Goal: Task Accomplishment & Management: Use online tool/utility

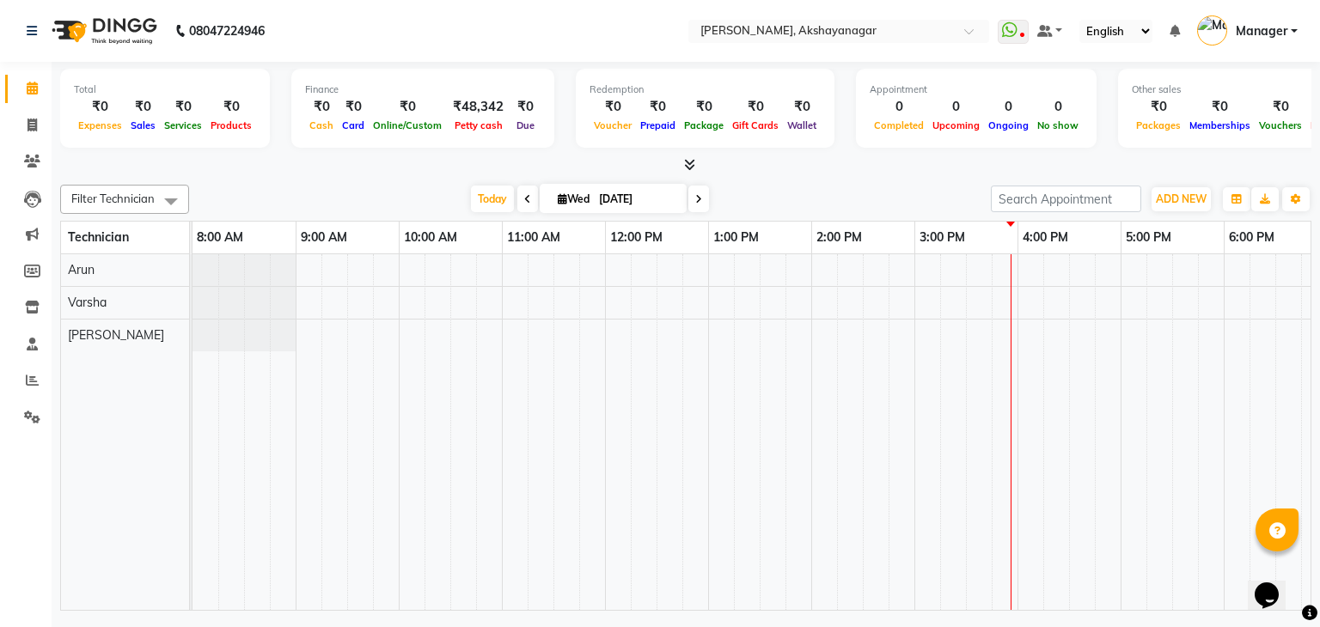
click at [684, 164] on icon at bounding box center [689, 164] width 11 height 13
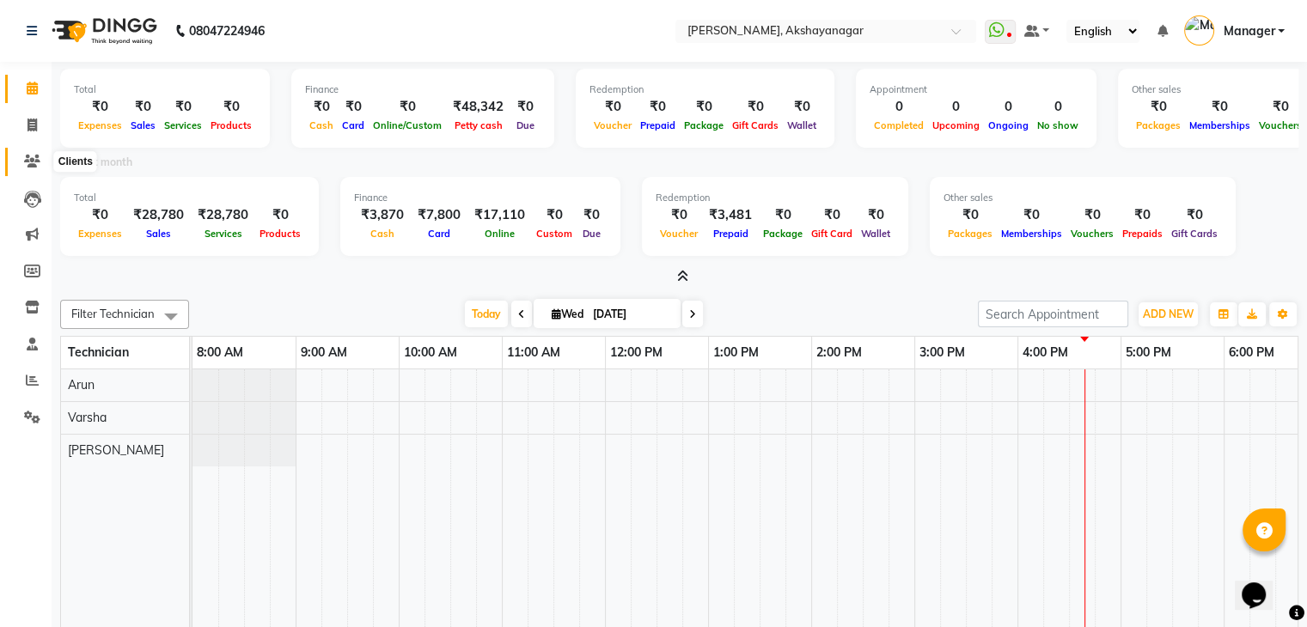
click at [29, 166] on icon at bounding box center [32, 161] width 16 height 13
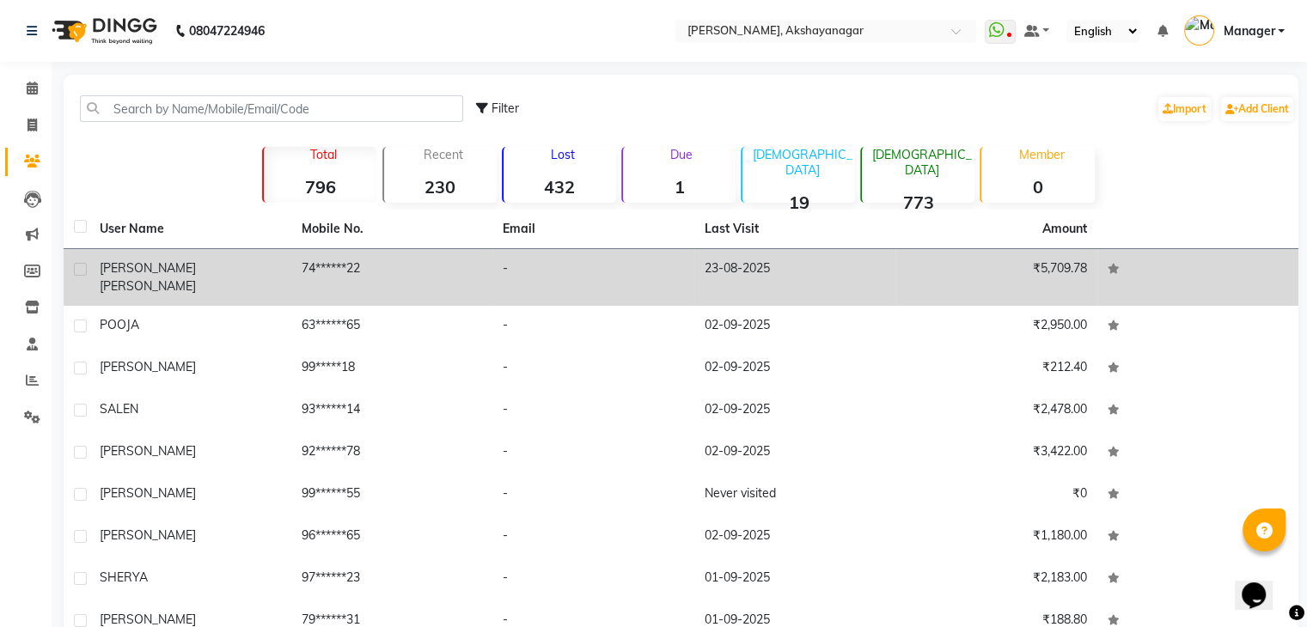
click at [338, 267] on td "74******22" at bounding box center [392, 277] width 202 height 57
click at [1098, 267] on td at bounding box center [1199, 277] width 202 height 57
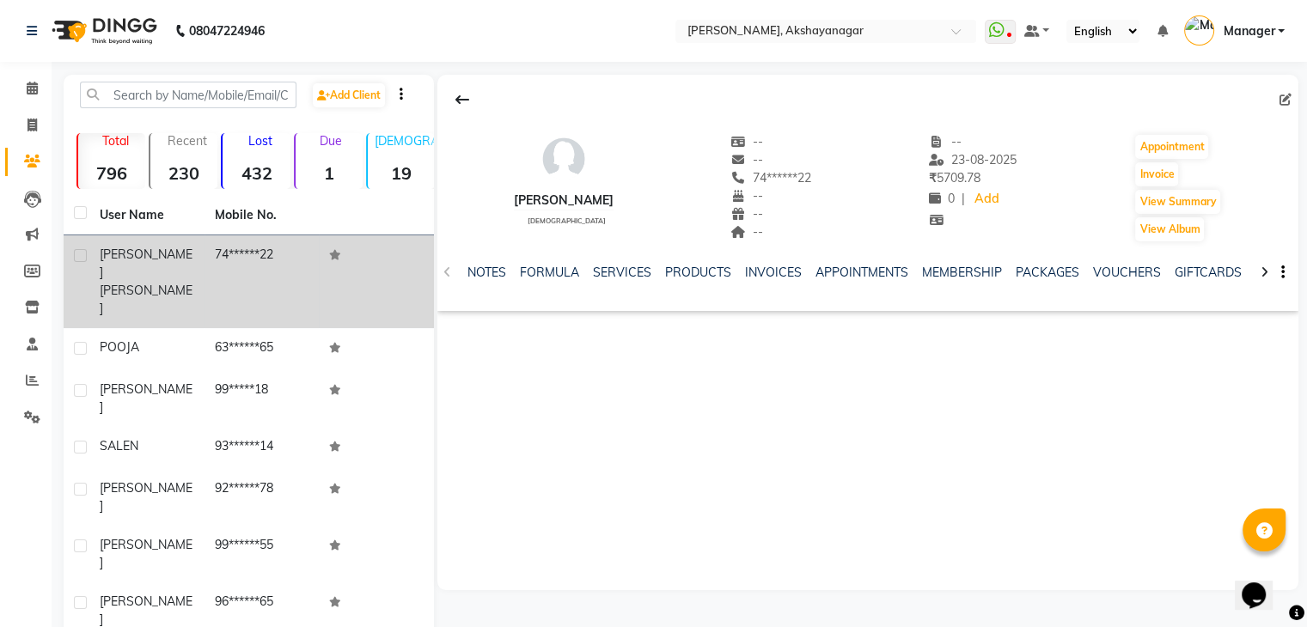
click at [258, 251] on td "74******22" at bounding box center [262, 282] width 115 height 93
click at [76, 255] on label at bounding box center [80, 255] width 13 height 13
click at [76, 255] on input "checkbox" at bounding box center [79, 256] width 11 height 11
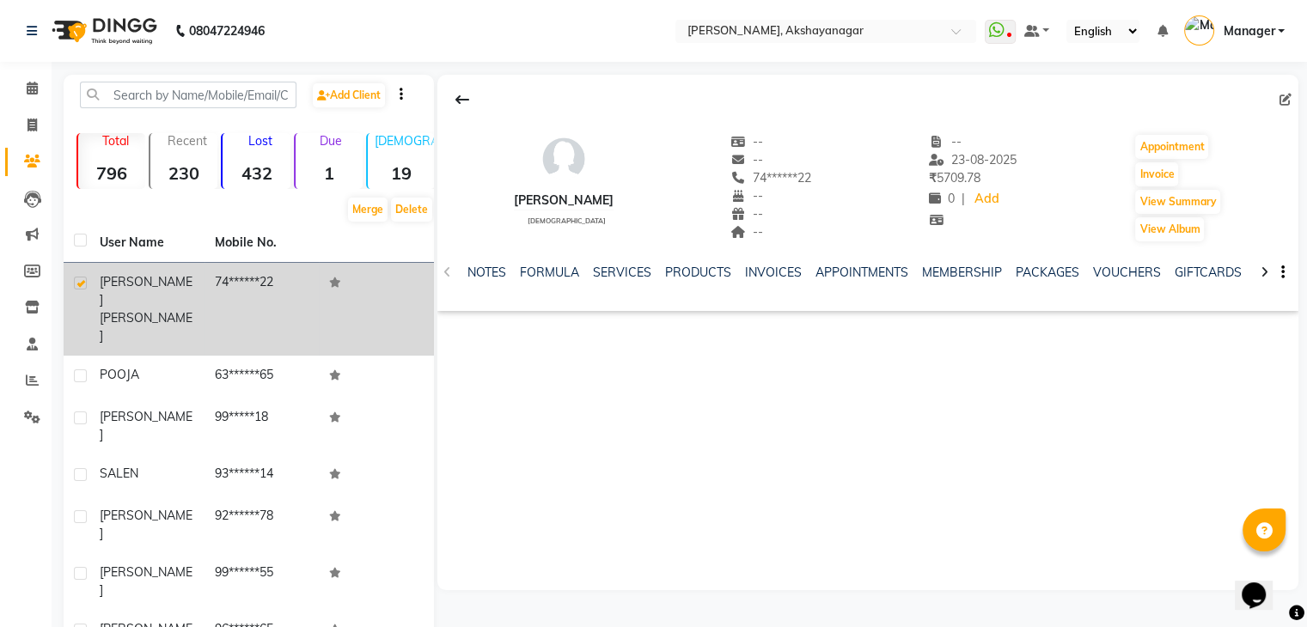
click at [336, 279] on icon at bounding box center [335, 283] width 12 height 10
click at [146, 310] on span "[PERSON_NAME]" at bounding box center [146, 327] width 93 height 34
click at [76, 277] on label at bounding box center [80, 283] width 13 height 13
click at [76, 278] on input "checkbox" at bounding box center [79, 283] width 11 height 11
checkbox input "false"
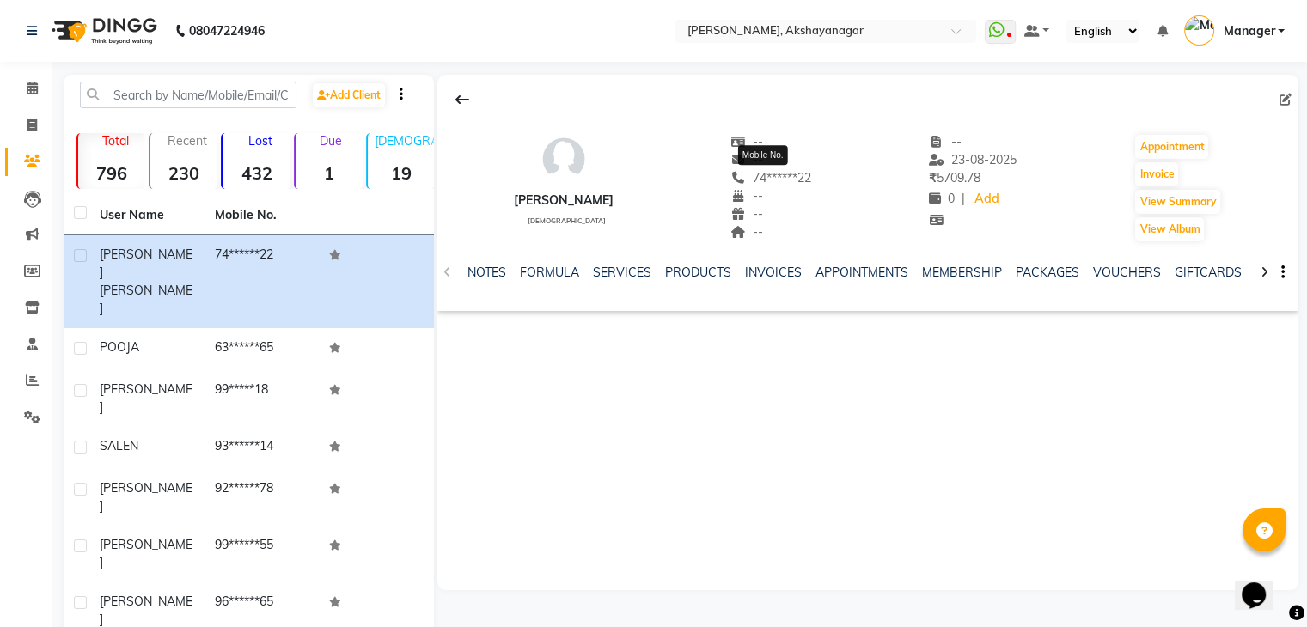
click at [731, 180] on icon at bounding box center [738, 178] width 15 height 12
click at [770, 179] on span "74******22" at bounding box center [771, 177] width 81 height 15
click at [732, 176] on icon at bounding box center [738, 178] width 15 height 12
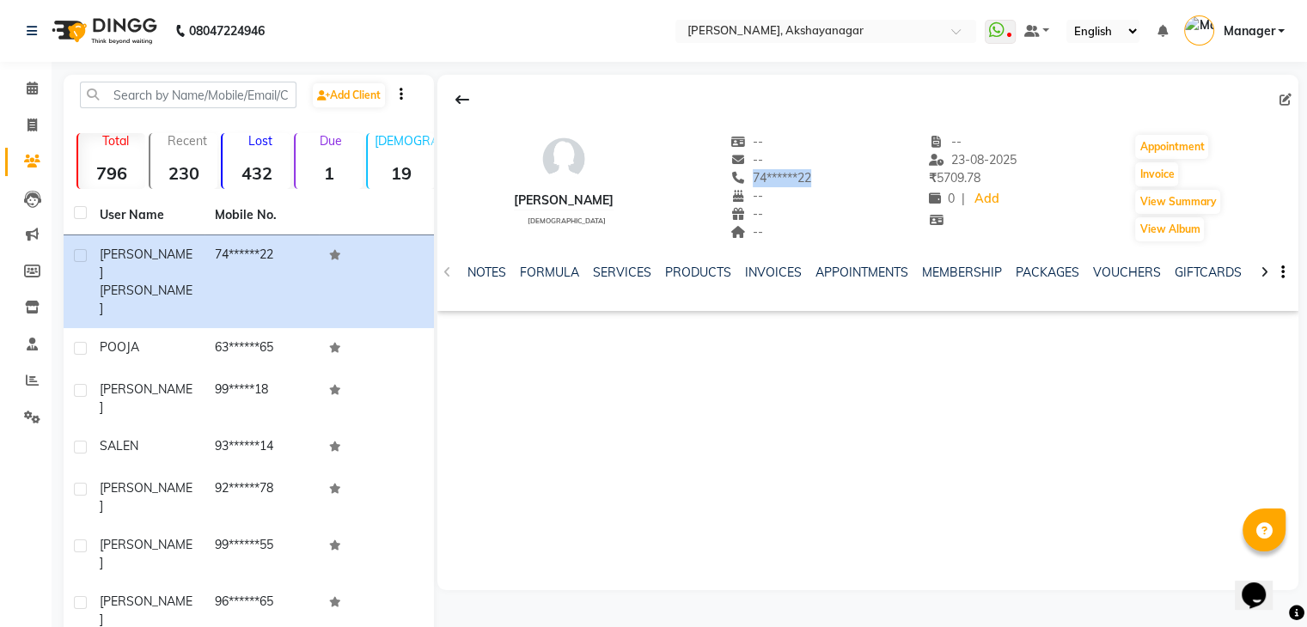
click at [732, 176] on icon at bounding box center [738, 178] width 15 height 12
click at [560, 211] on div "[PERSON_NAME] [DEMOGRAPHIC_DATA]" at bounding box center [564, 188] width 100 height 110
click at [799, 175] on span "74******22" at bounding box center [771, 177] width 81 height 15
click at [743, 159] on span "--" at bounding box center [747, 159] width 33 height 15
click at [1155, 180] on button "Invoice" at bounding box center [1156, 174] width 43 height 24
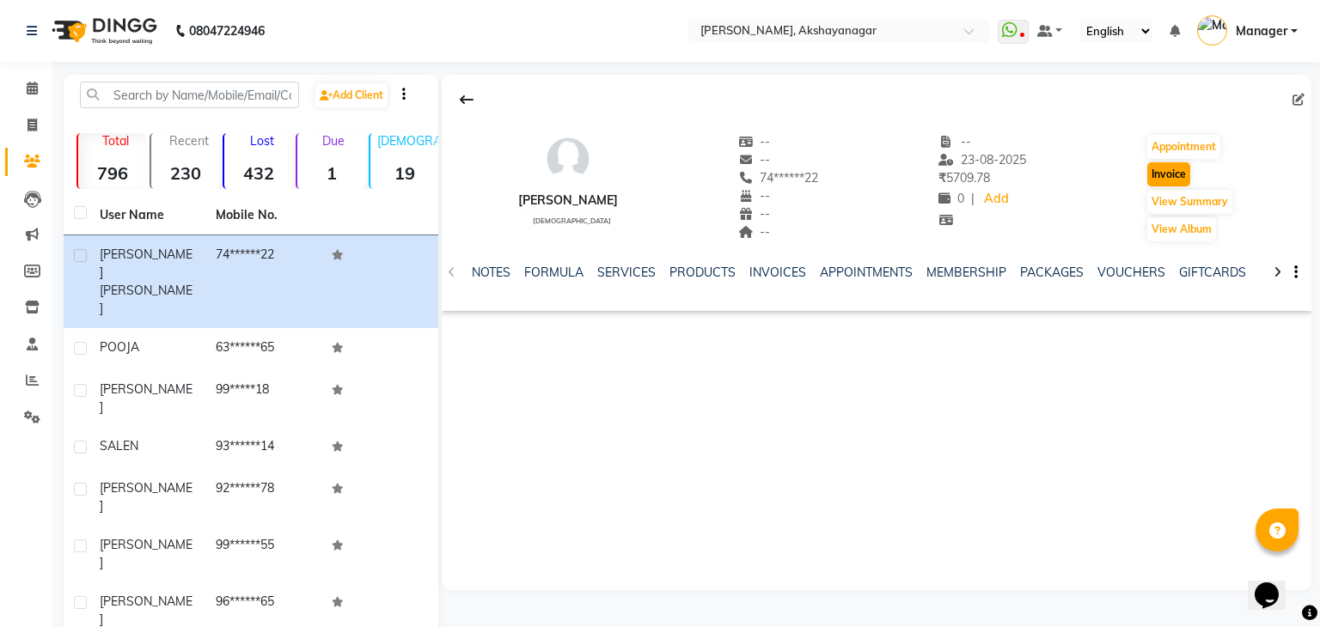
select select "service"
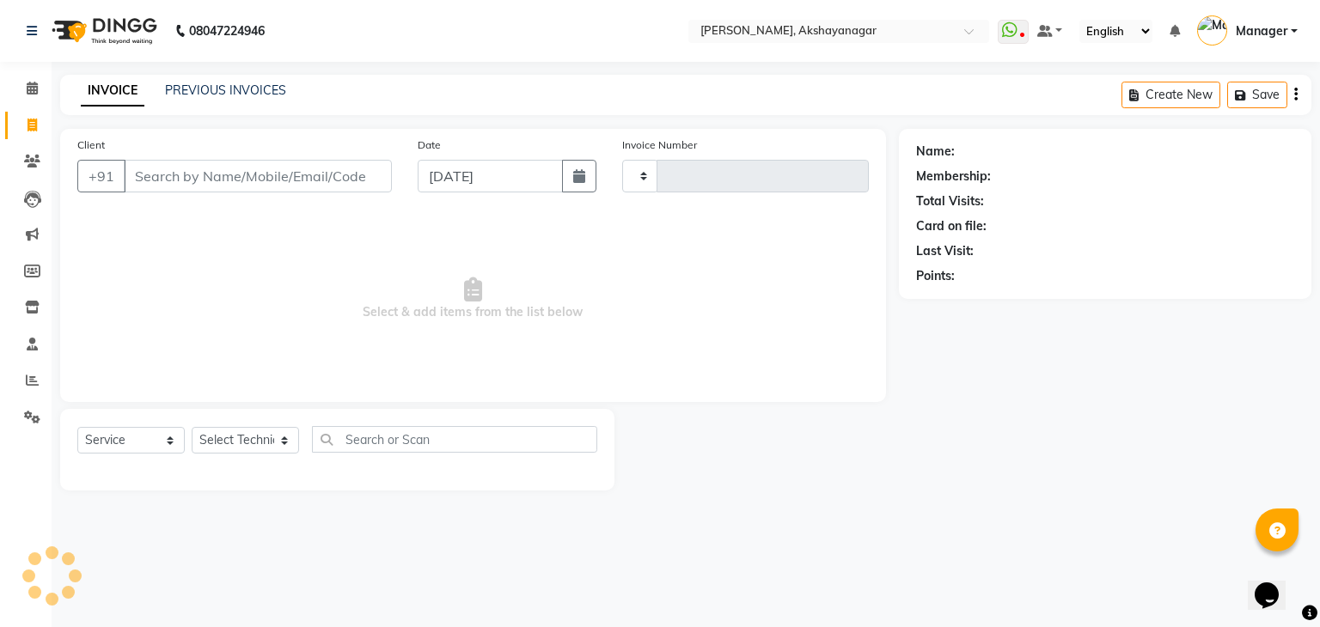
type input "0601"
select select "7395"
type input "74******22"
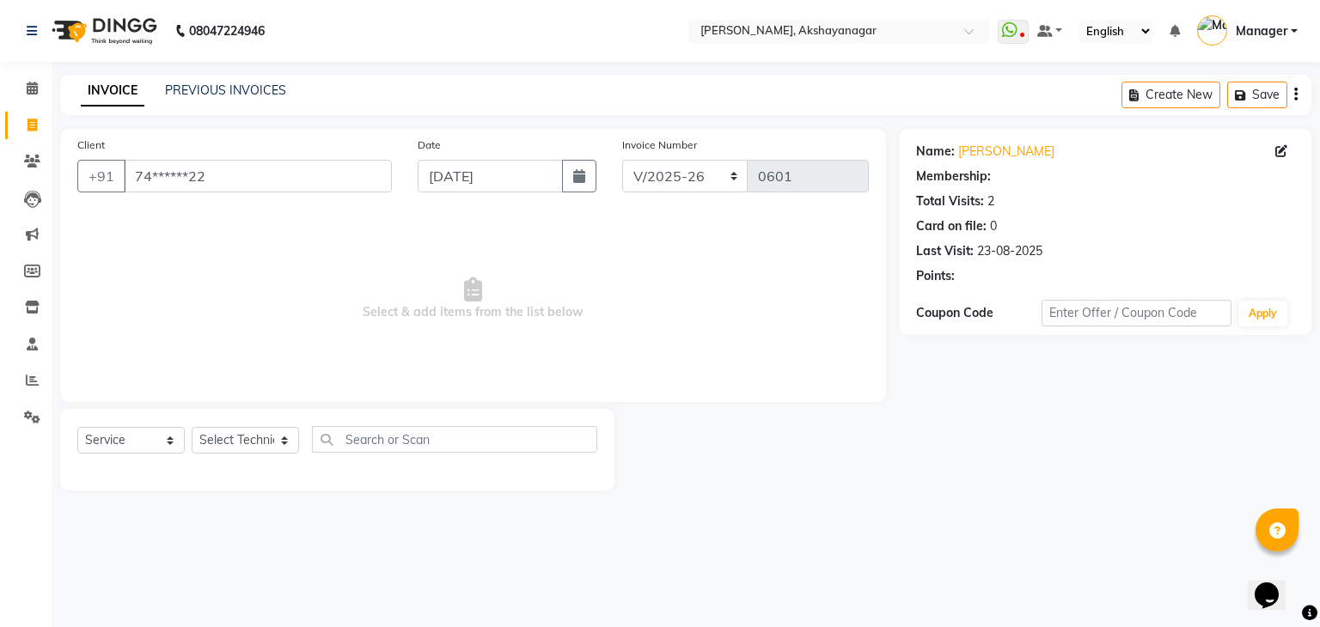
select select "1: Object"
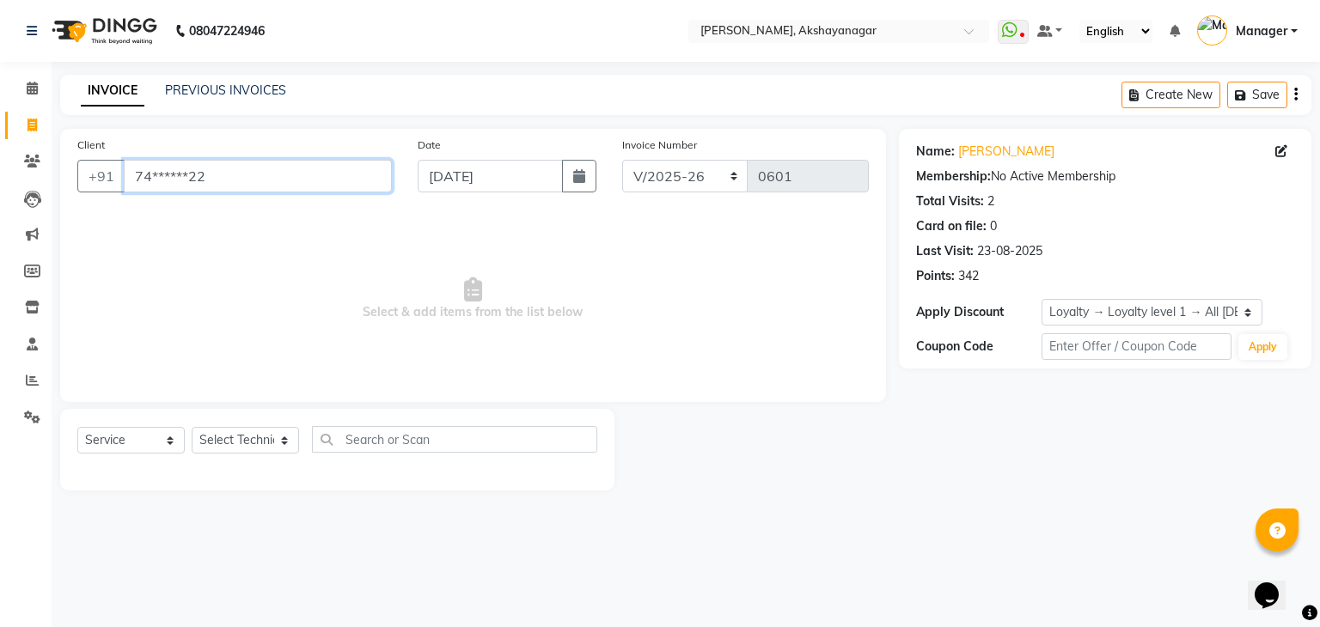
click at [217, 176] on input "74******22" at bounding box center [258, 176] width 268 height 33
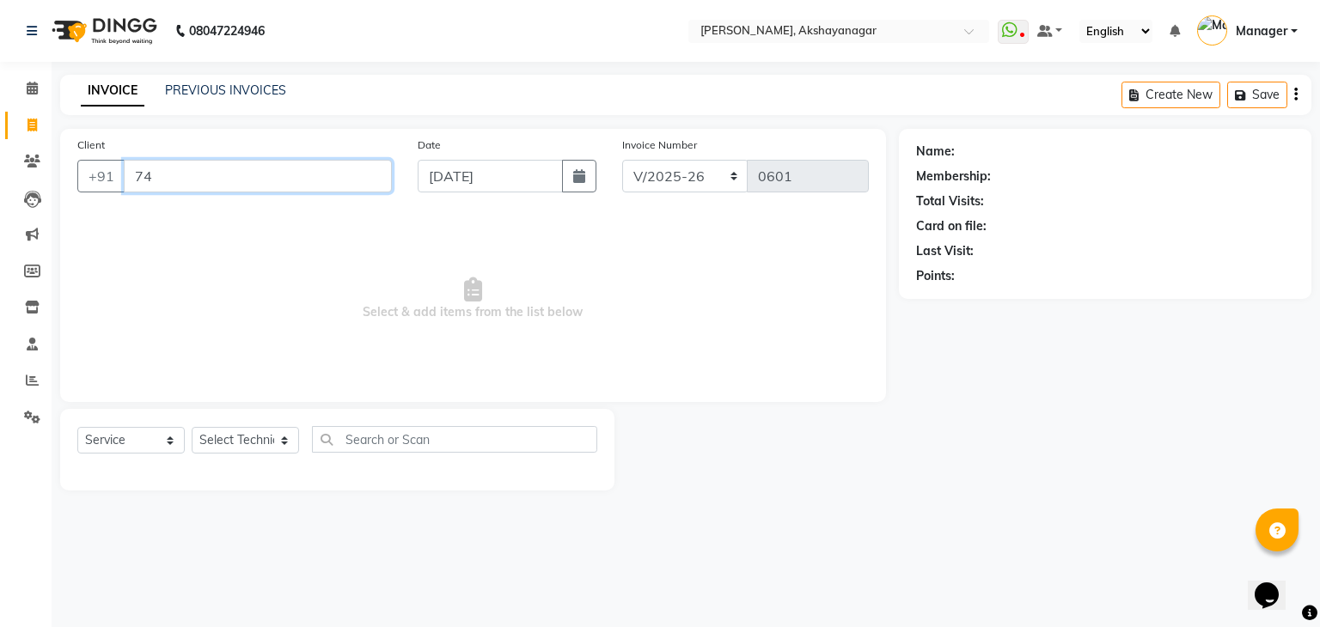
type input "74"
click at [210, 315] on span "Select & add items from the list below" at bounding box center [473, 299] width 792 height 172
click at [32, 89] on icon at bounding box center [32, 88] width 11 height 13
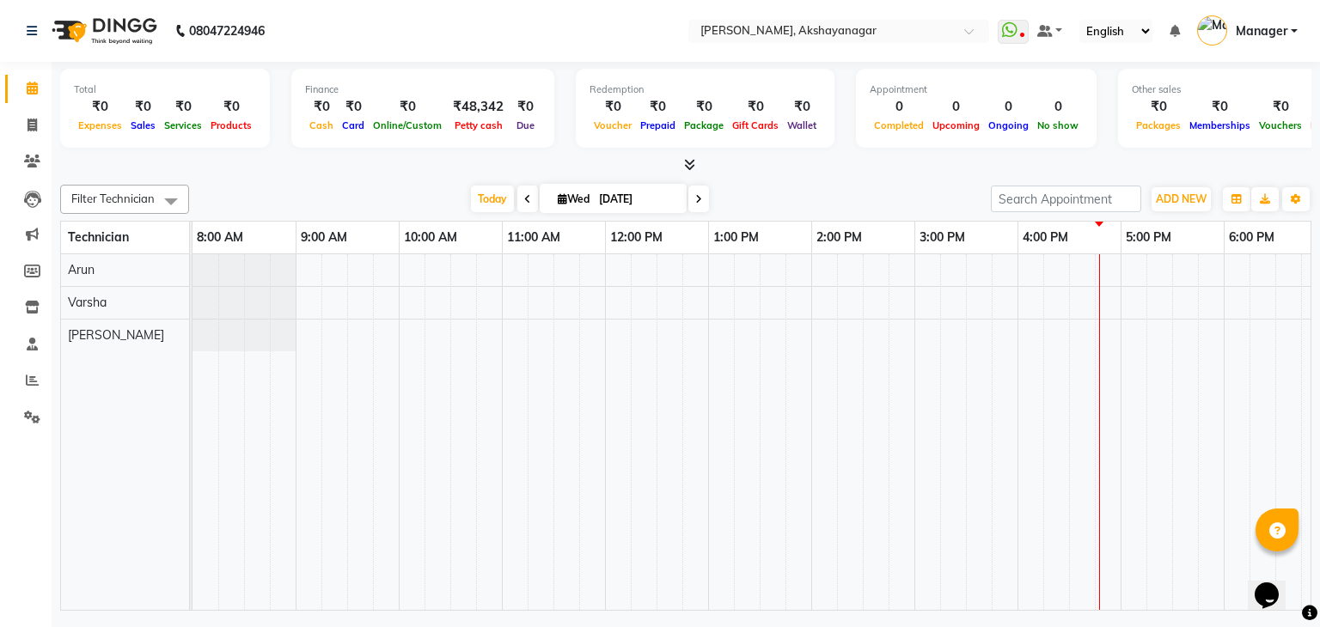
click at [824, 182] on div "Filter Technician Select All Arun [PERSON_NAME] [DATE] [DATE] Toggle Dropdown A…" at bounding box center [685, 394] width 1251 height 433
click at [28, 348] on icon at bounding box center [32, 344] width 11 height 13
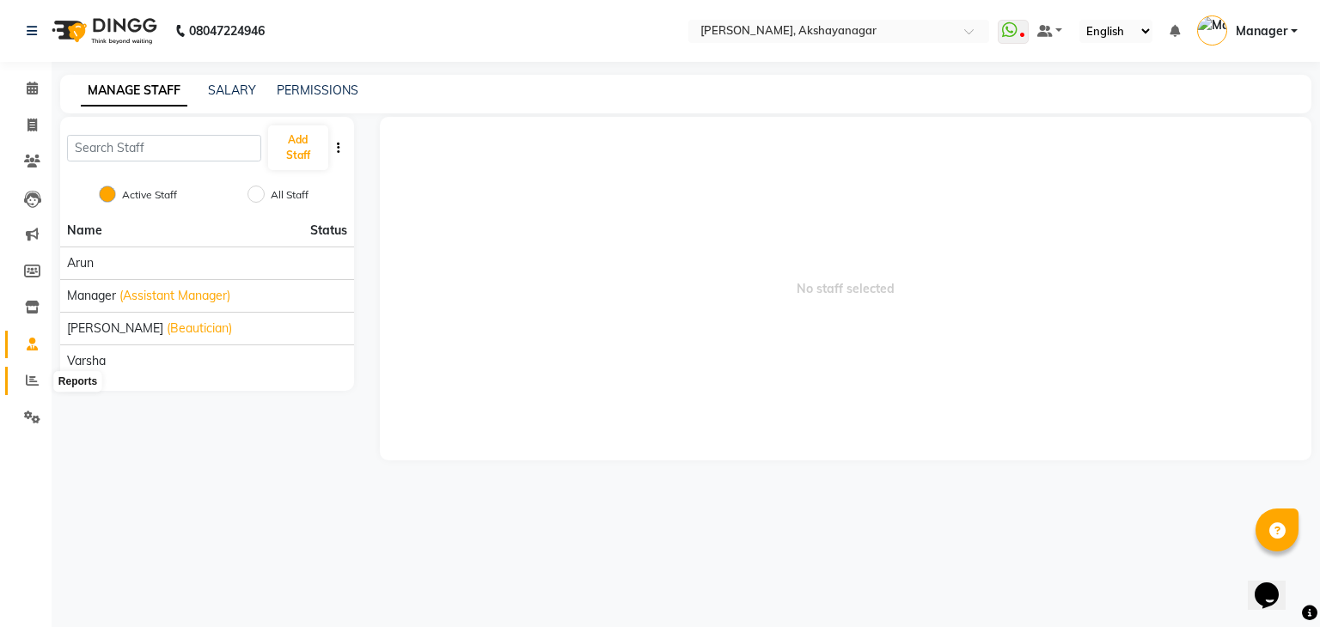
click at [34, 379] on icon at bounding box center [32, 380] width 13 height 13
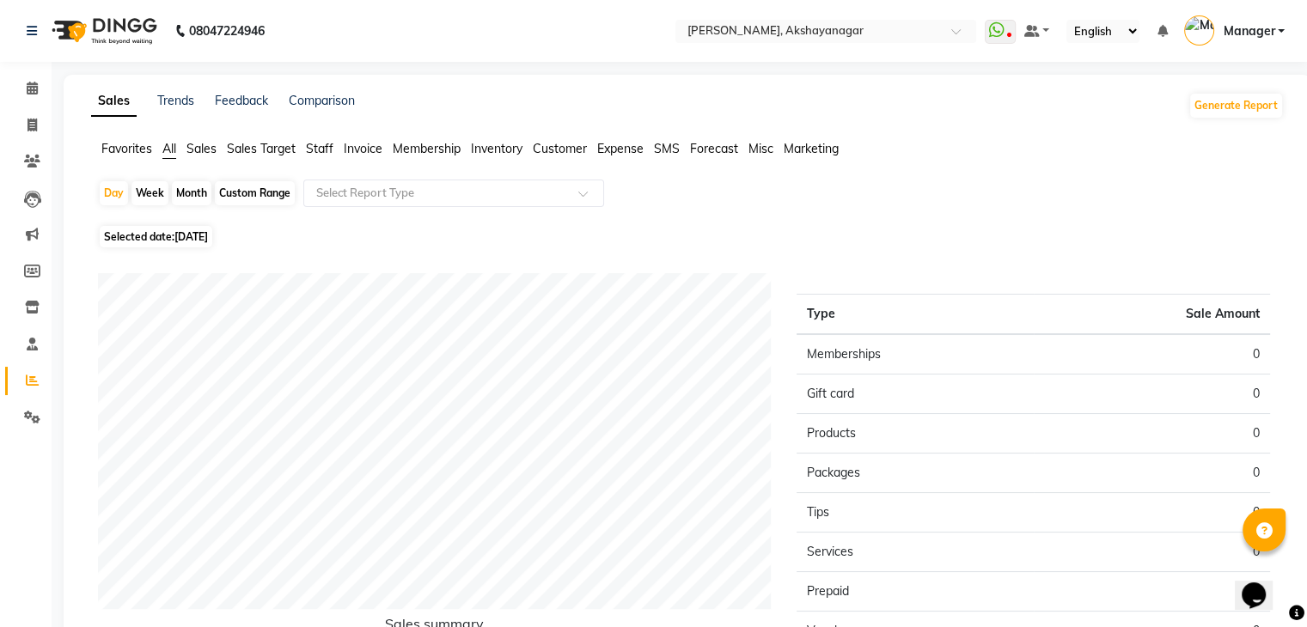
click at [372, 152] on span "Invoice" at bounding box center [363, 148] width 39 height 15
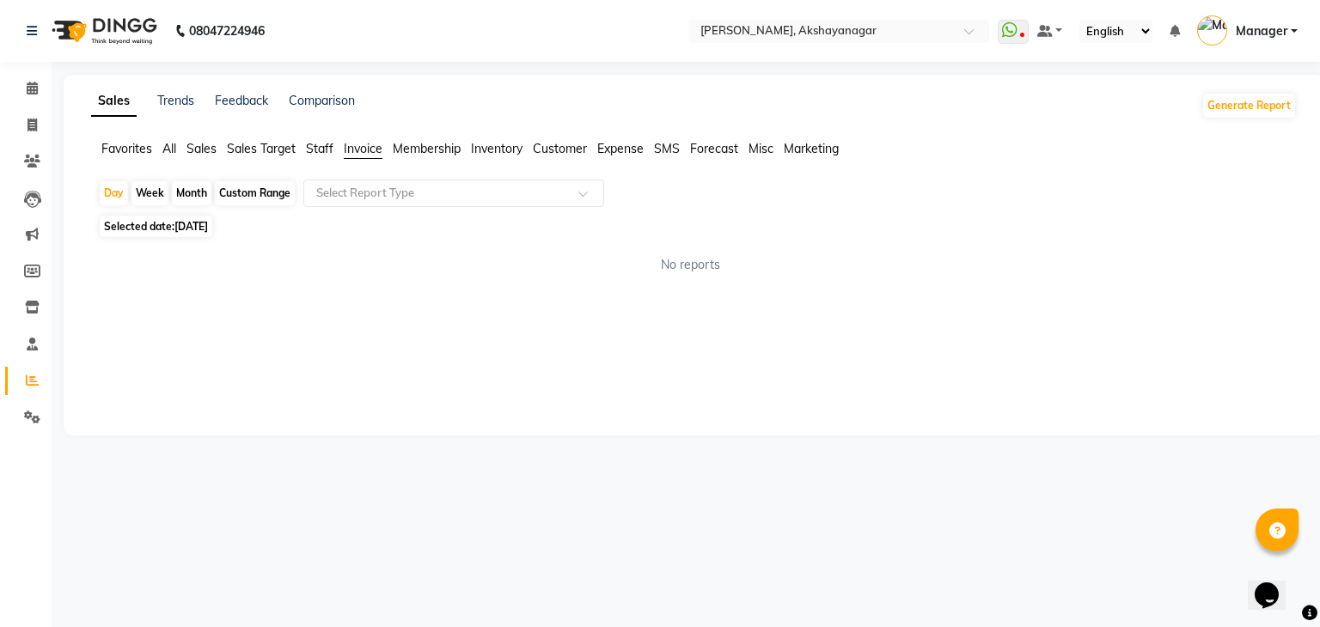
click at [193, 193] on div "Month" at bounding box center [192, 193] width 40 height 24
select select "9"
select select "2025"
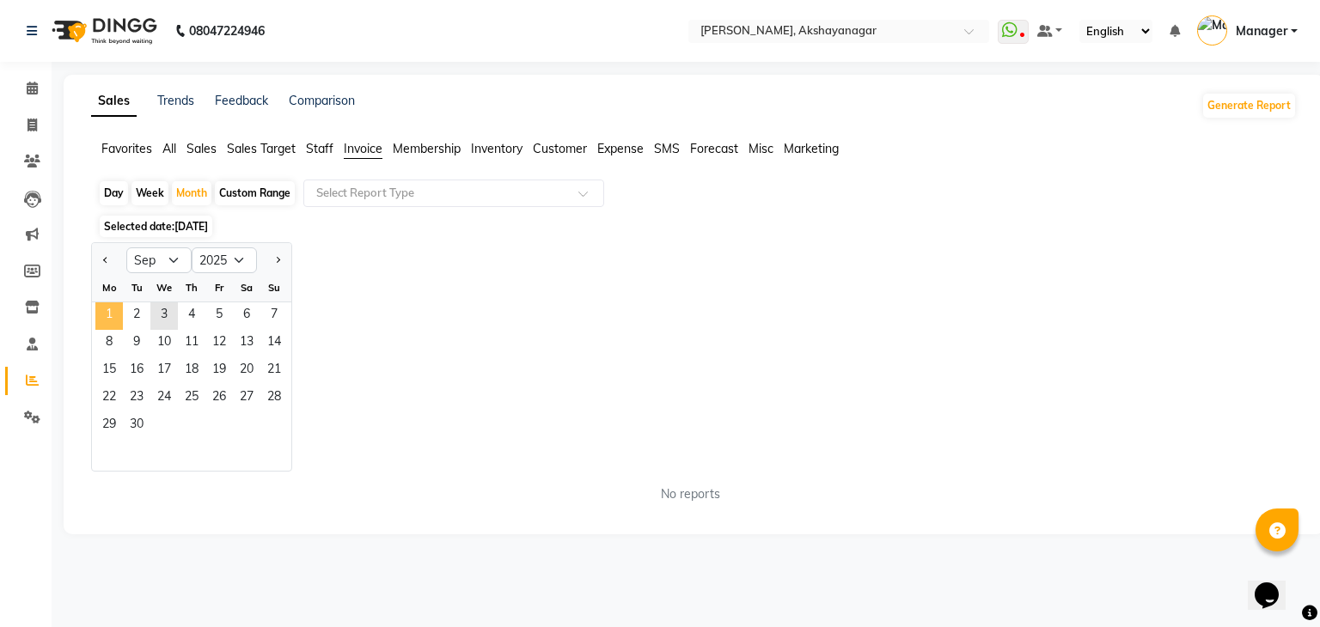
click at [114, 312] on span "1" at bounding box center [109, 317] width 28 height 28
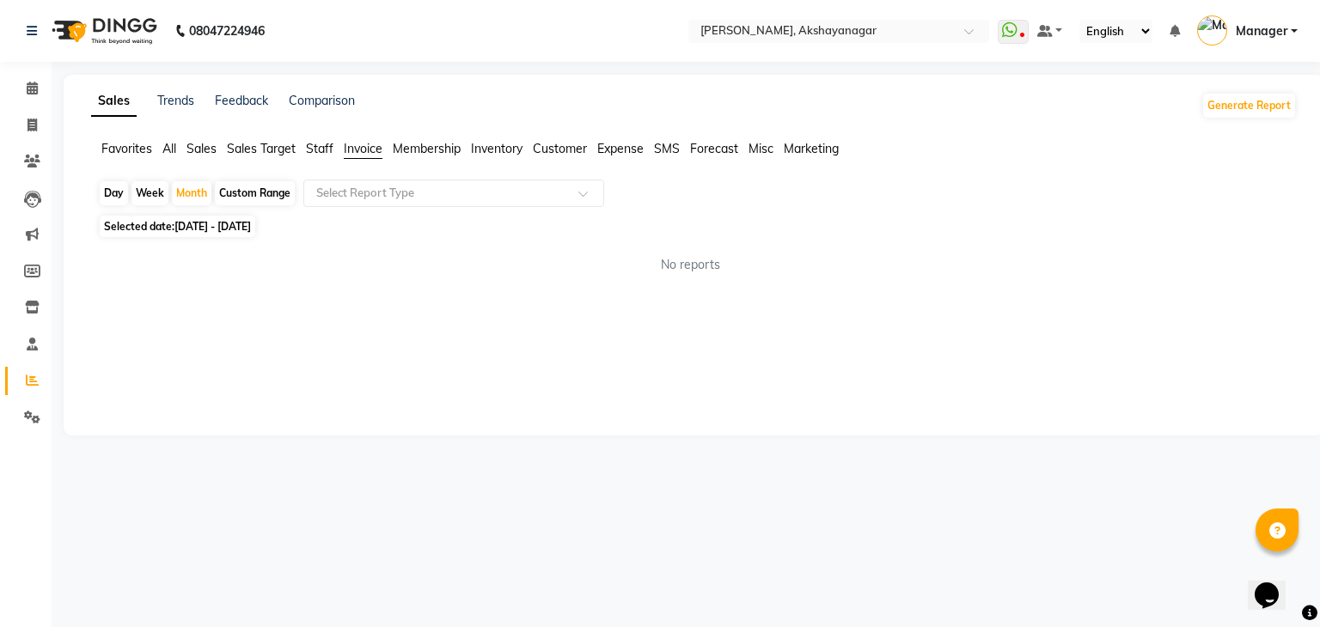
click at [245, 145] on span "Sales Target" at bounding box center [261, 148] width 69 height 15
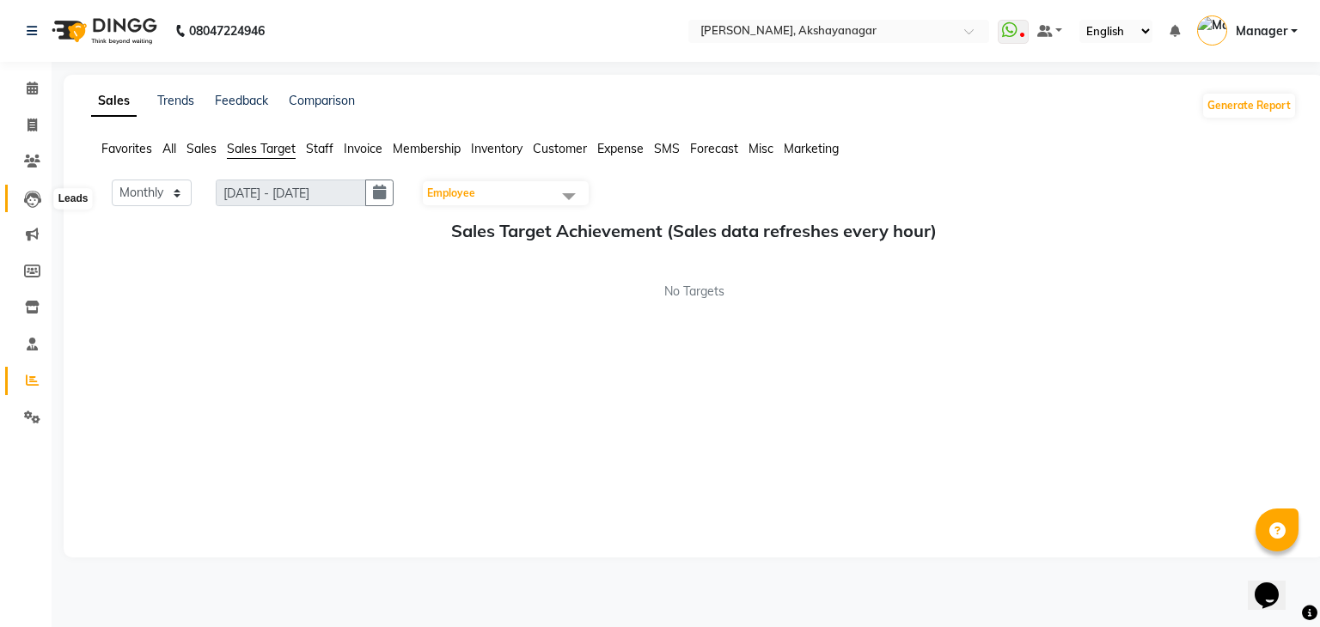
click at [28, 199] on icon at bounding box center [32, 199] width 17 height 17
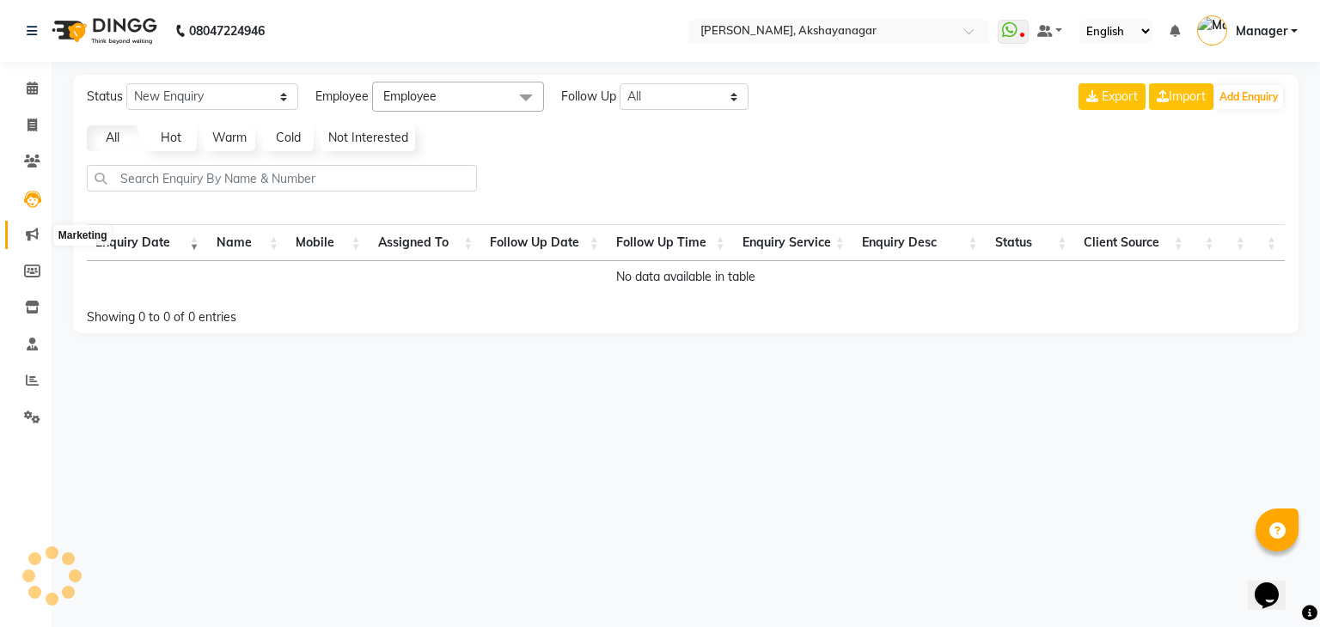
click at [30, 230] on icon at bounding box center [32, 234] width 13 height 13
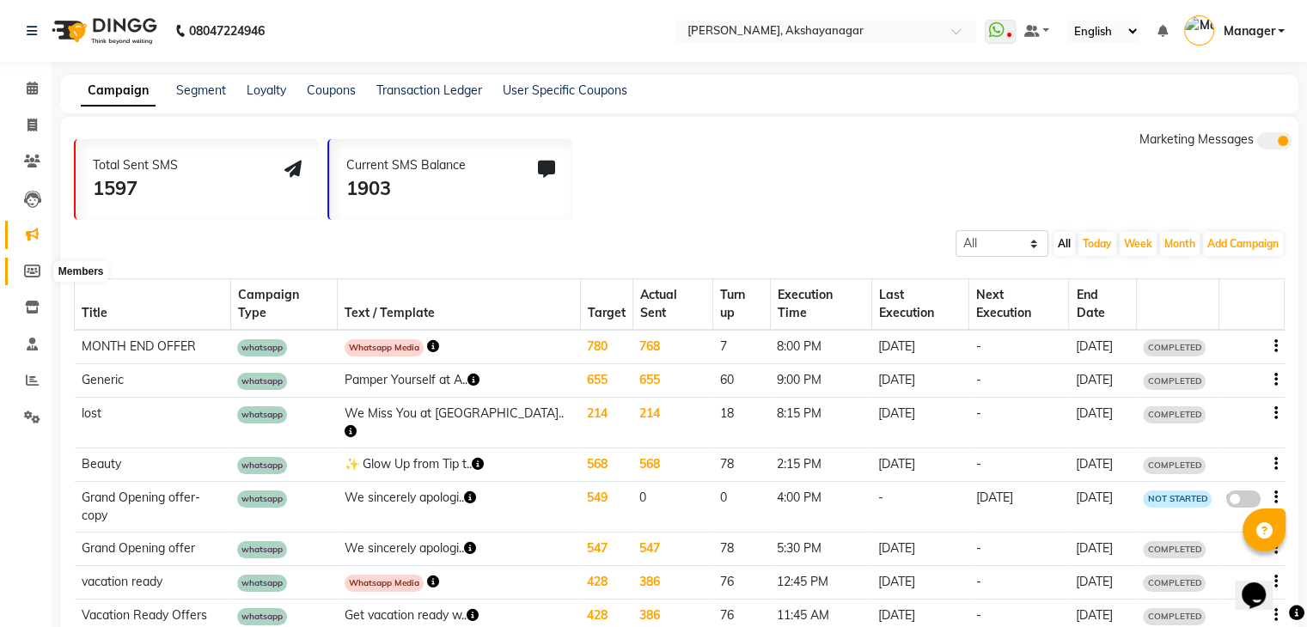
click at [28, 273] on icon at bounding box center [32, 271] width 16 height 13
select select
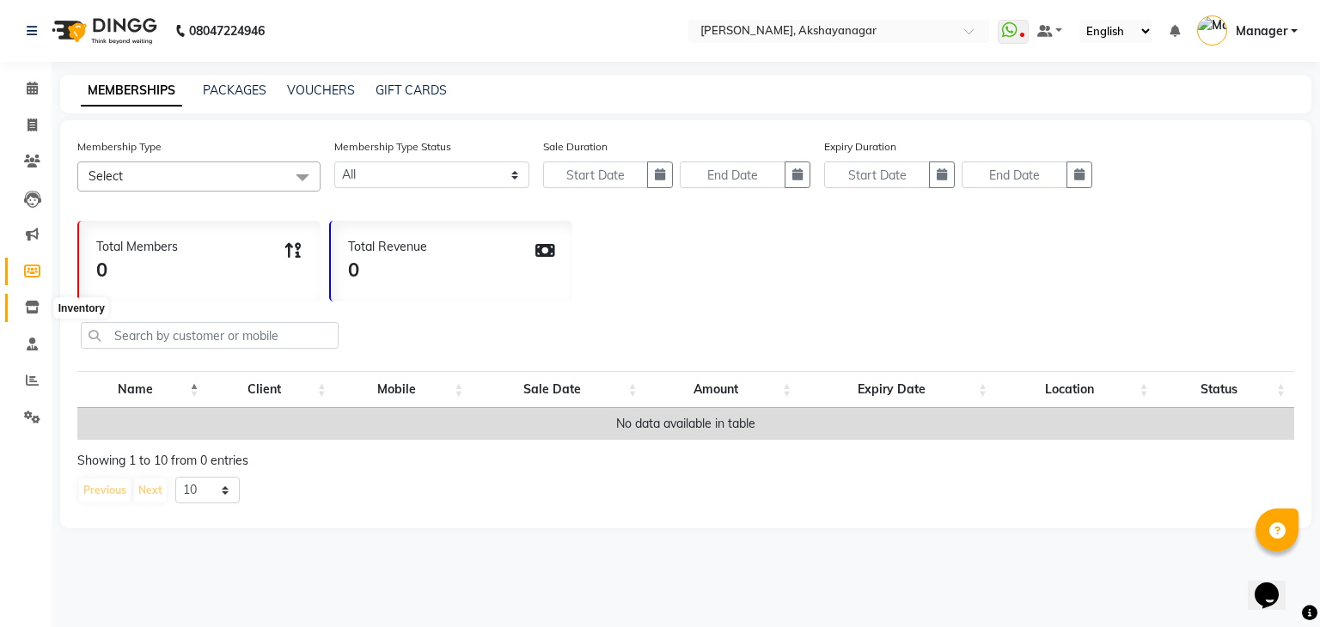
click at [30, 310] on icon at bounding box center [32, 307] width 15 height 13
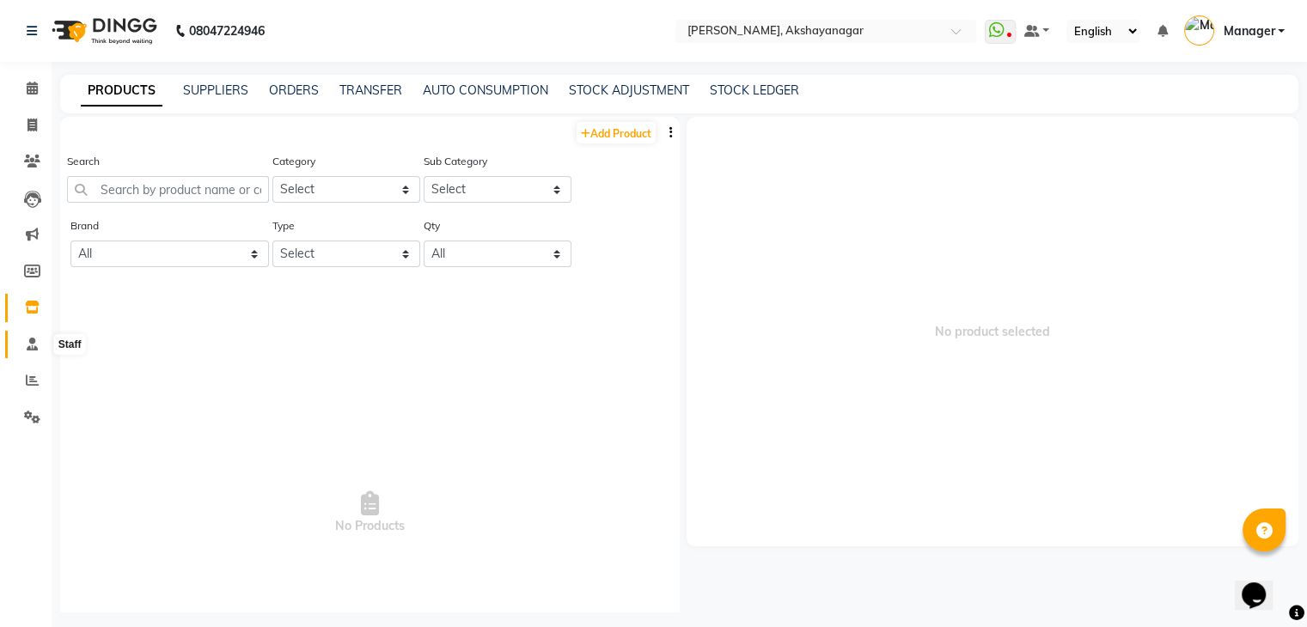
click at [27, 336] on span at bounding box center [32, 345] width 30 height 20
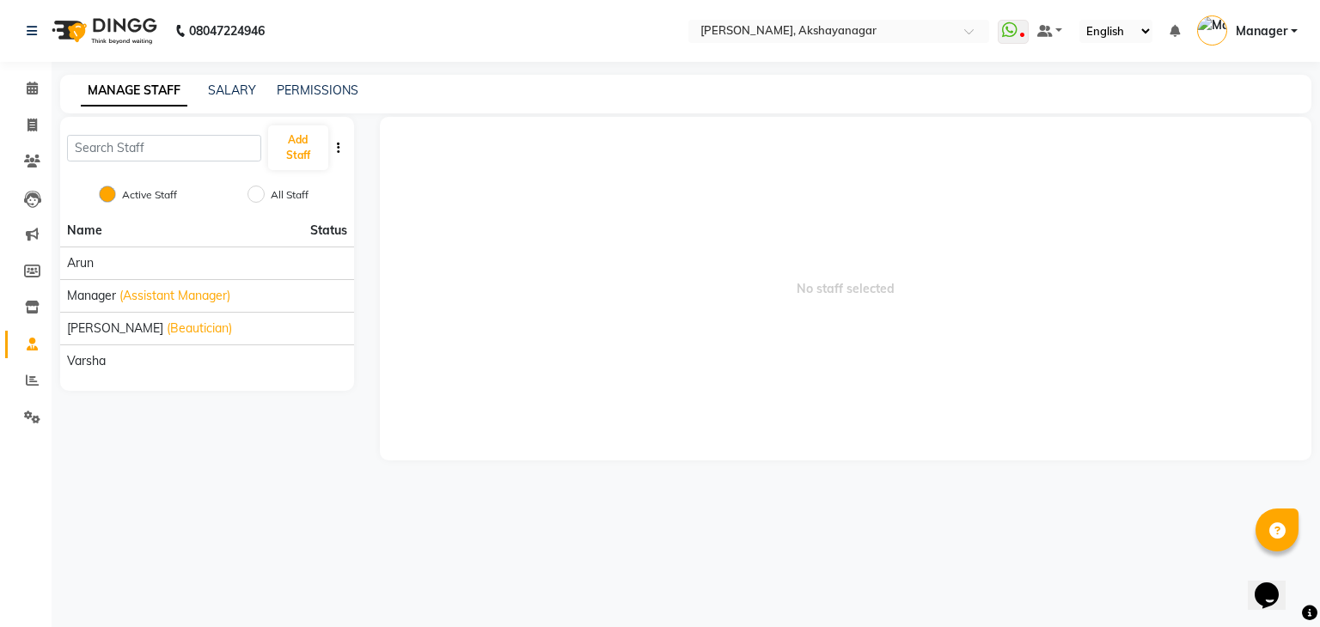
click at [337, 146] on icon "button" at bounding box center [338, 148] width 3 height 12
click at [24, 381] on span at bounding box center [32, 381] width 30 height 20
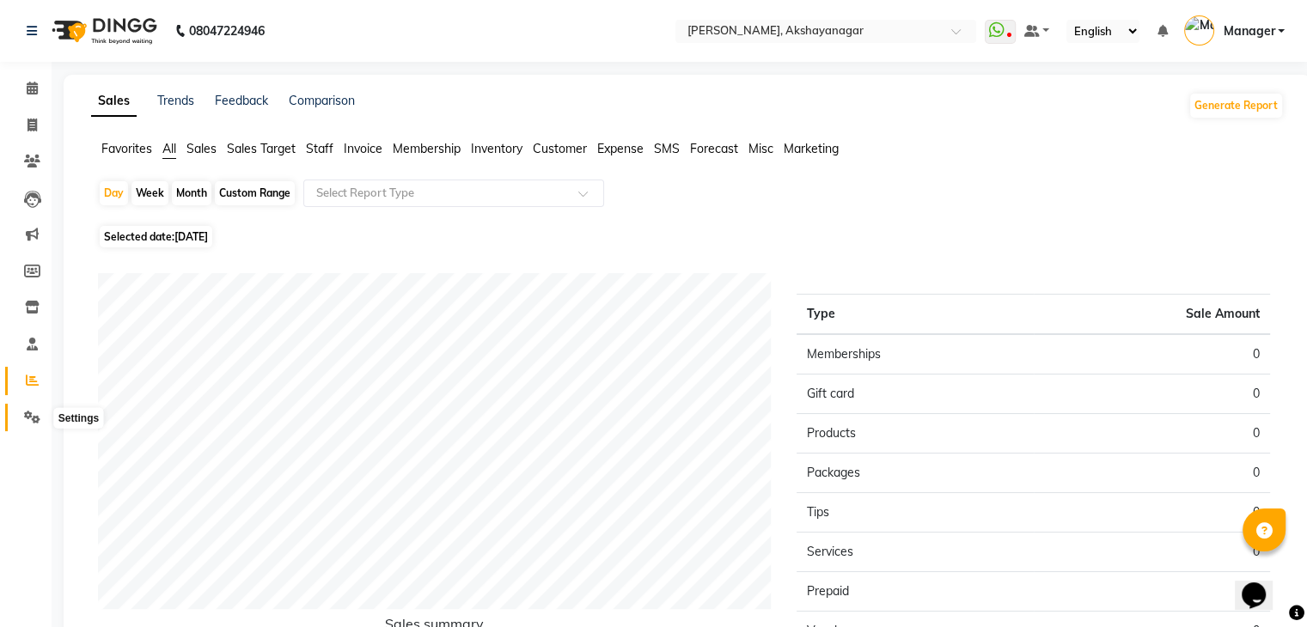
click at [33, 415] on icon at bounding box center [32, 417] width 16 height 13
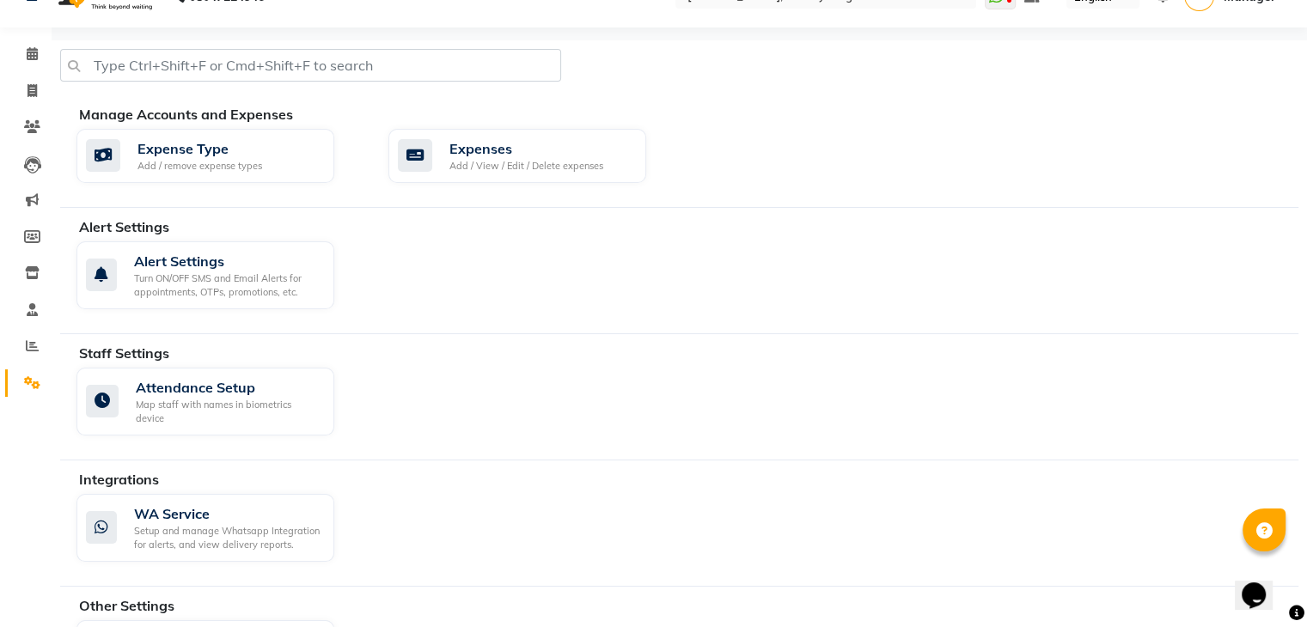
scroll to position [103, 0]
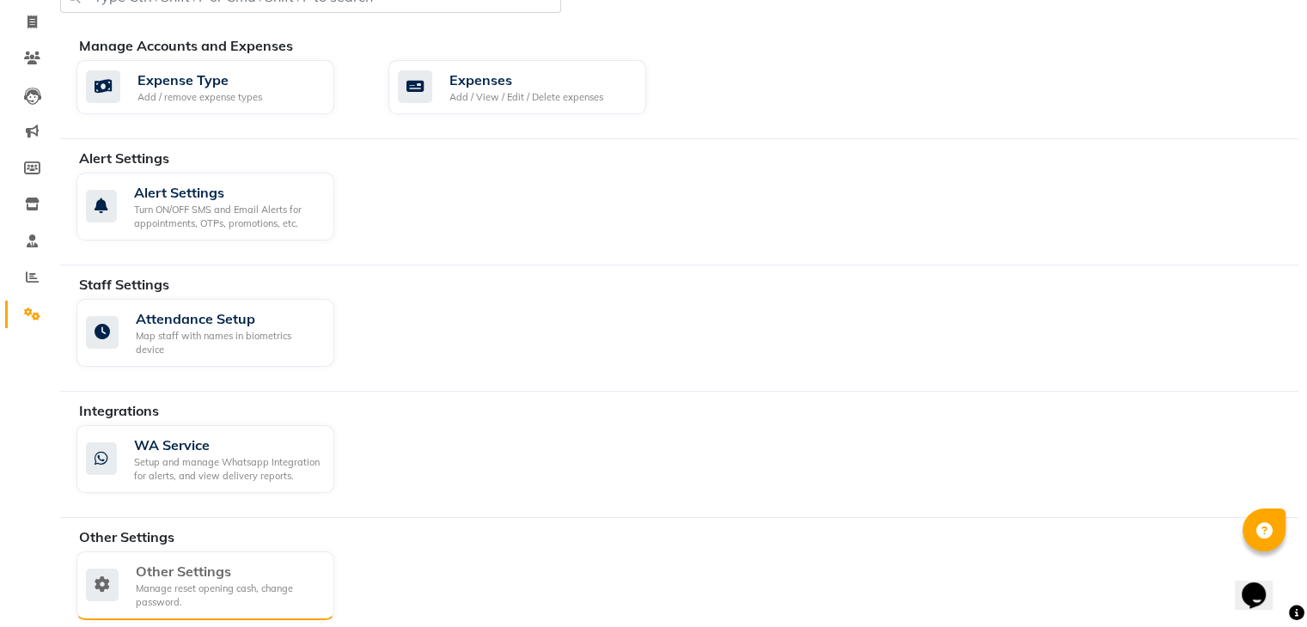
click at [229, 582] on div "Manage reset opening cash, change password." at bounding box center [228, 596] width 185 height 28
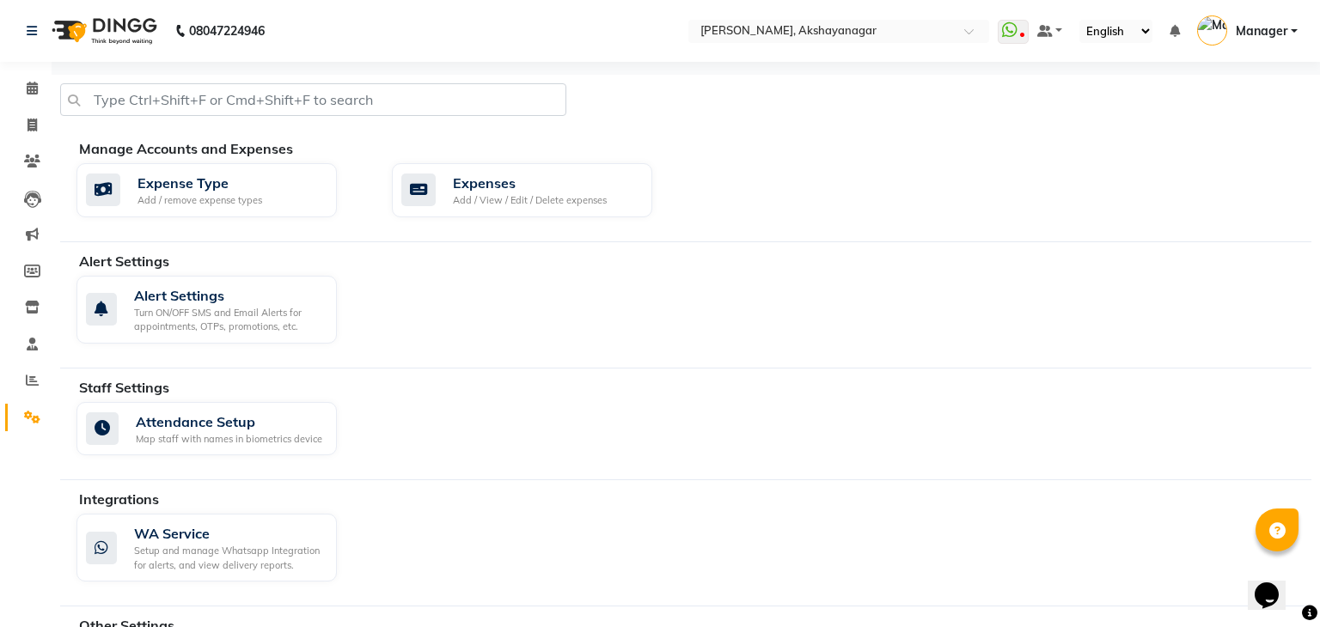
select select "2: 15"
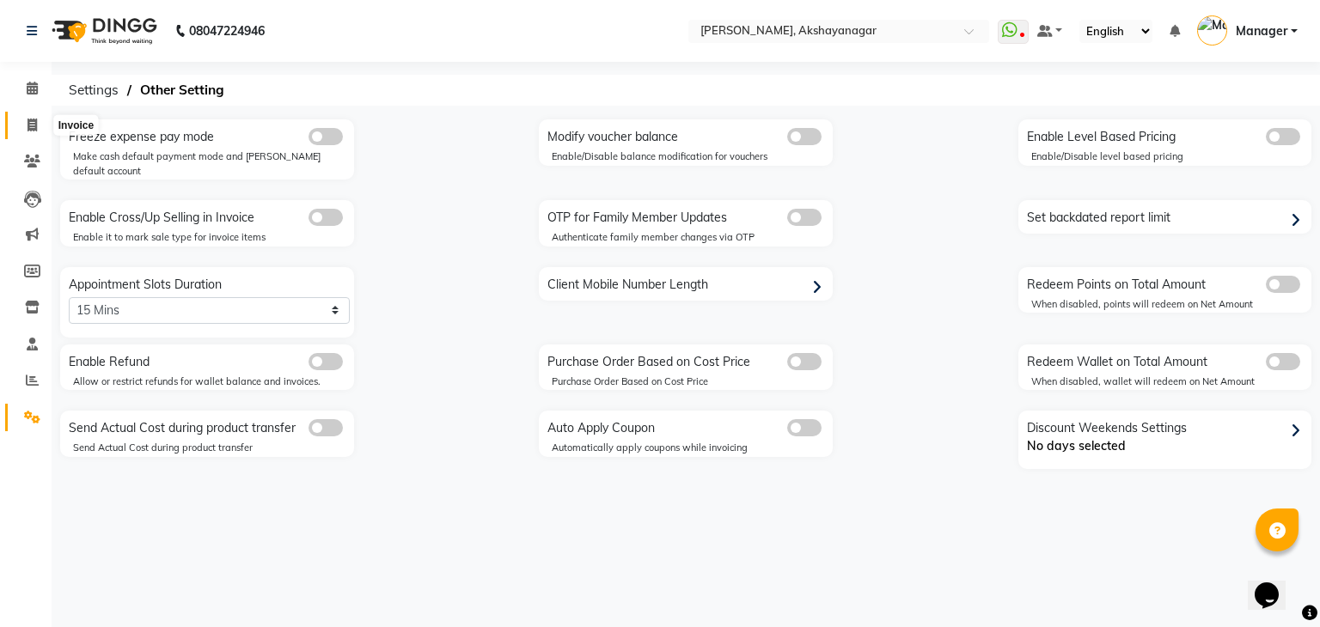
click at [28, 122] on icon at bounding box center [32, 125] width 9 height 13
select select "7395"
select select "service"
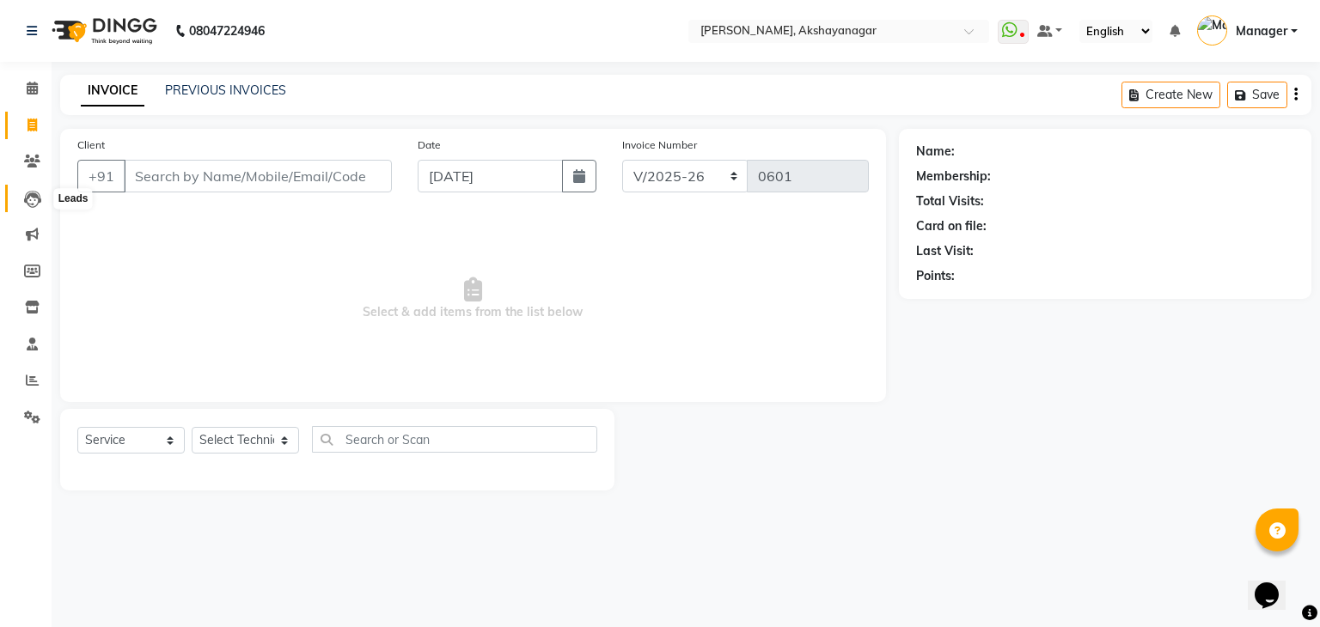
click at [30, 199] on icon at bounding box center [32, 199] width 17 height 17
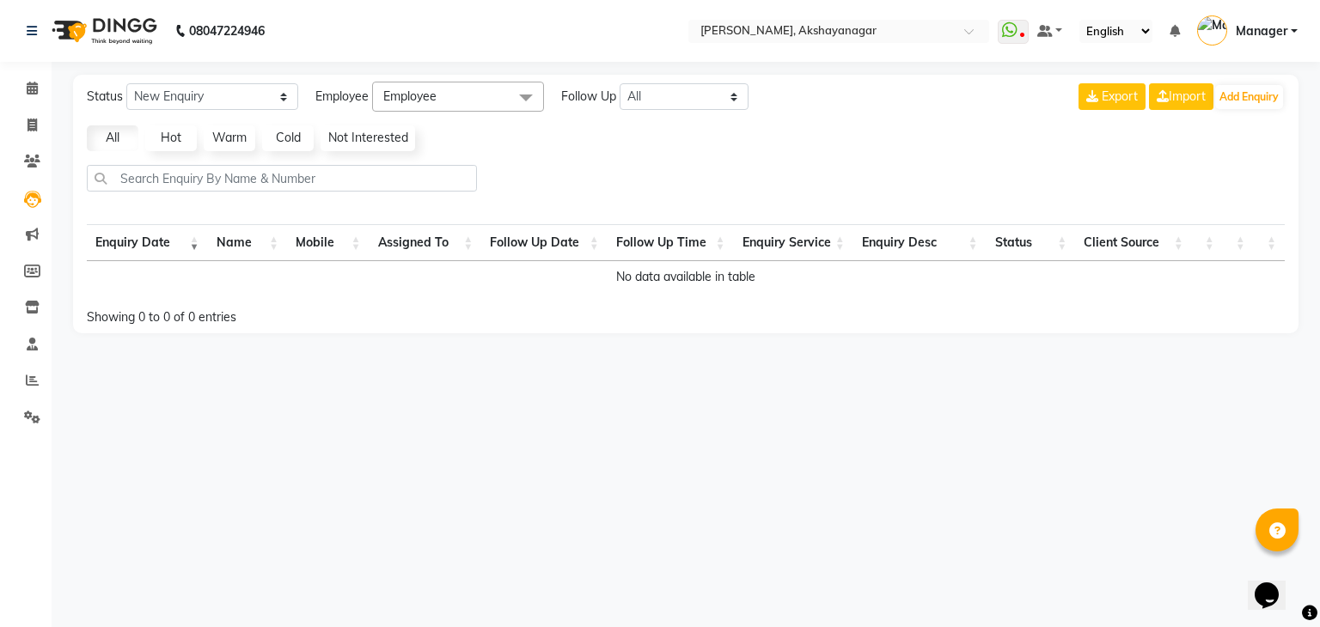
click at [522, 97] on span at bounding box center [526, 98] width 34 height 33
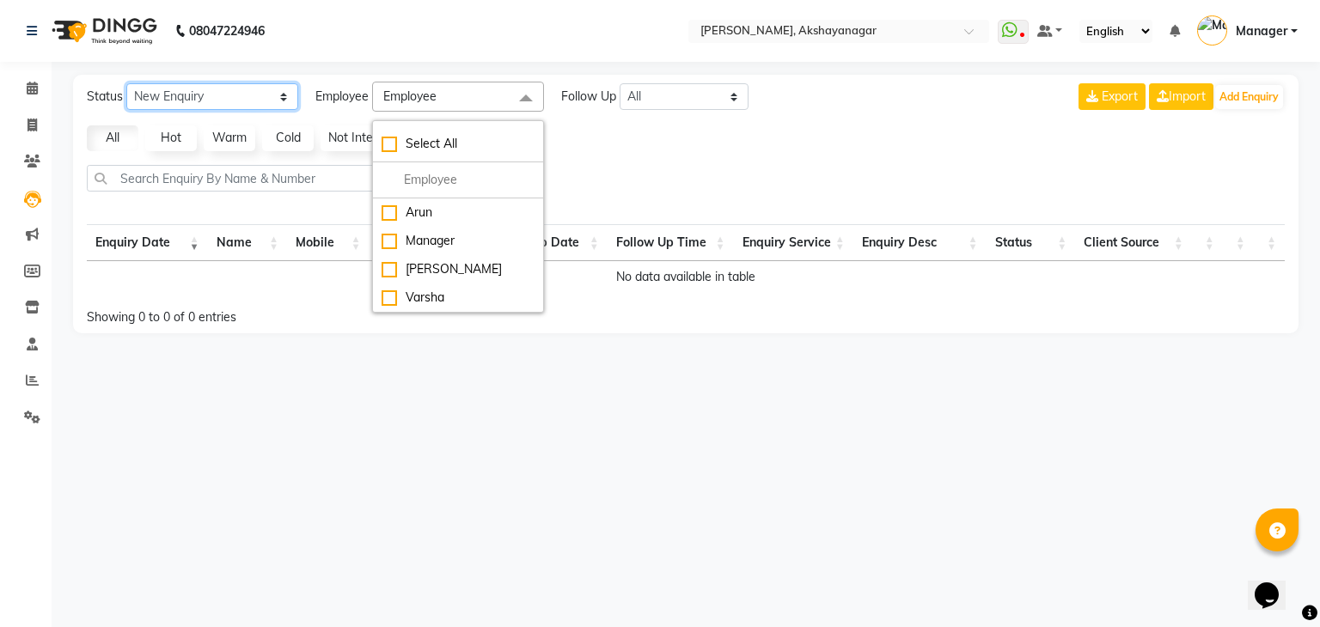
click at [274, 95] on select "New Enquiry Open Enquiry Converted Enquiry All" at bounding box center [212, 96] width 172 height 27
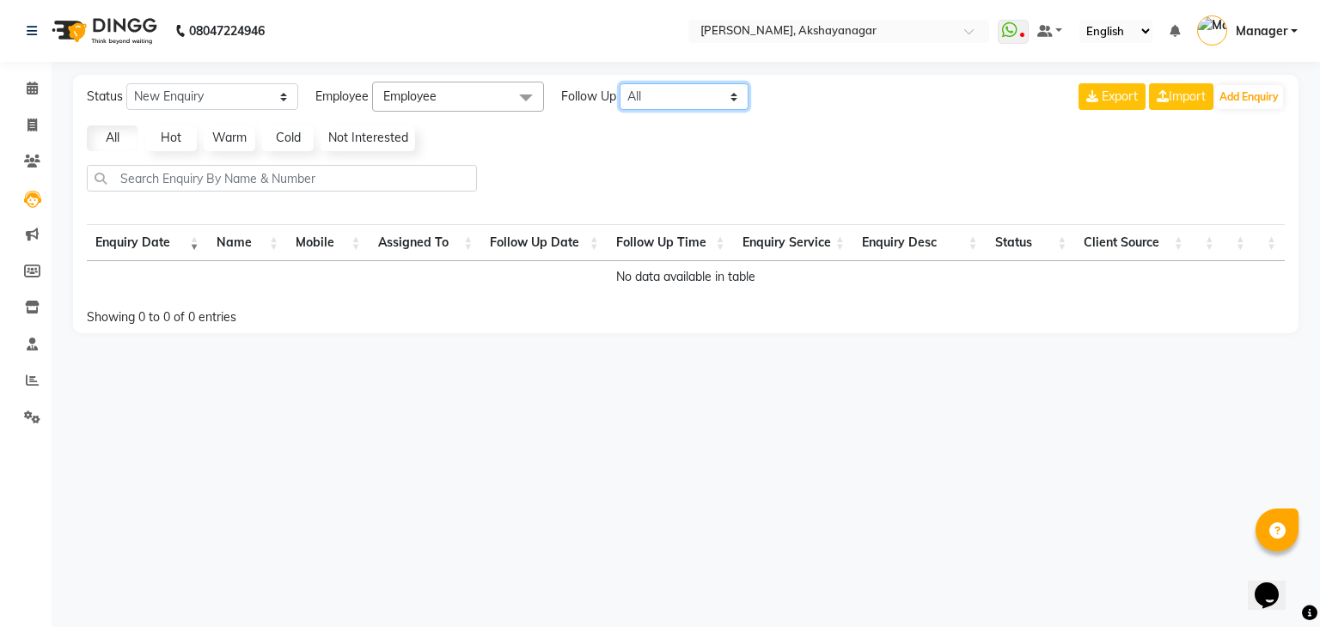
click at [653, 98] on select "All [DATE] [DATE] This Week This Month Custom" at bounding box center [684, 96] width 129 height 27
click at [842, 145] on div "All Hot Warm Cold Not Interested" at bounding box center [686, 138] width 1212 height 26
click at [27, 92] on icon at bounding box center [32, 88] width 11 height 13
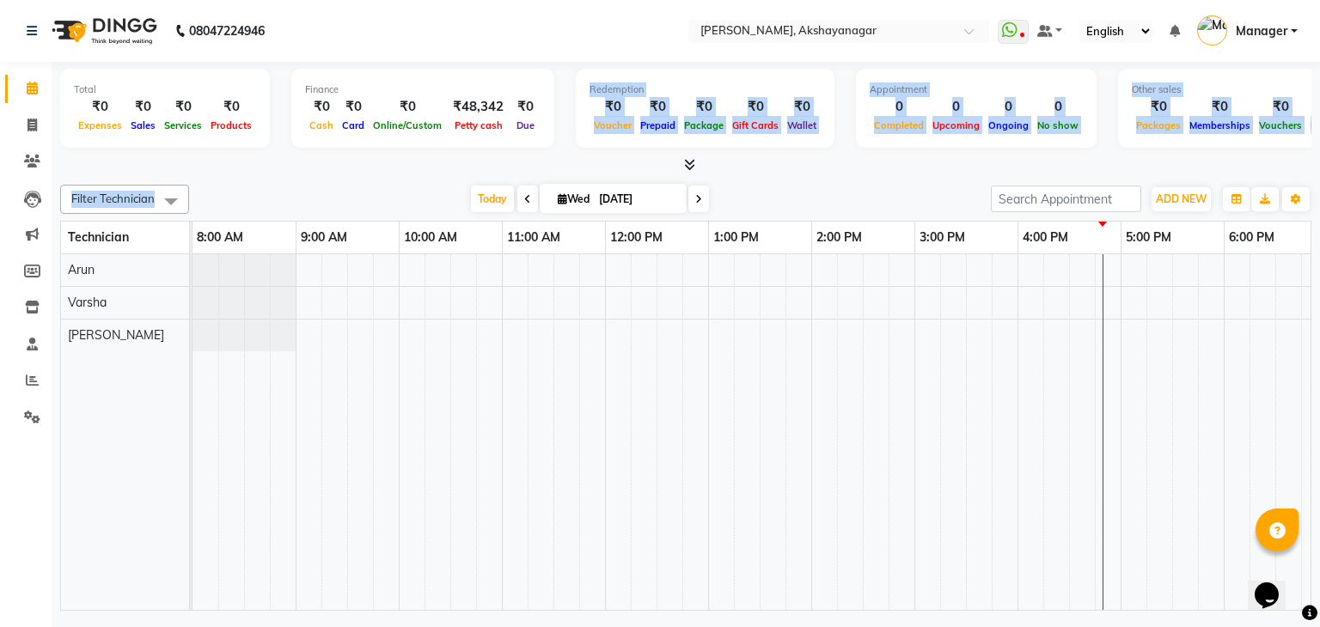
drag, startPoint x: 398, startPoint y: 179, endPoint x: 527, endPoint y: 128, distance: 138.5
click at [527, 128] on div "Total ₹0 Expenses ₹0 Sales ₹0 Services ₹0 Products Finance ₹0 Cash ₹0 Card ₹0 O…" at bounding box center [686, 339] width 1269 height 554
click at [440, 173] on div at bounding box center [685, 165] width 1251 height 18
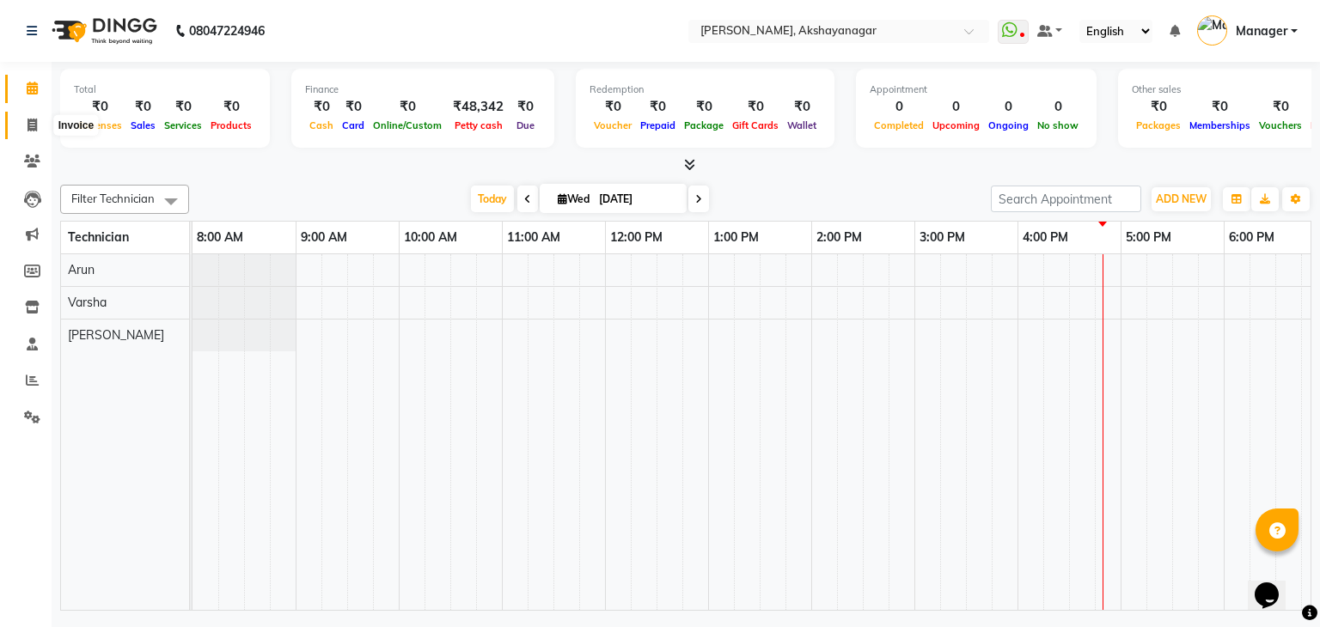
click at [38, 130] on span at bounding box center [32, 126] width 30 height 20
select select "service"
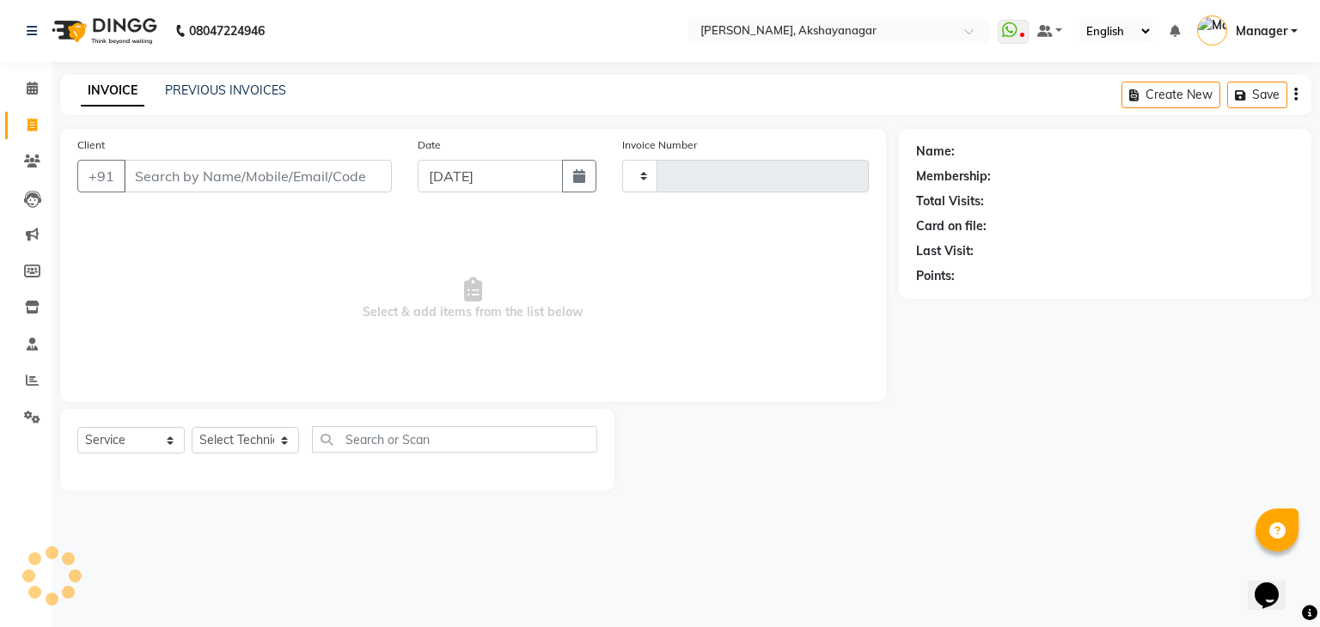
type input "0601"
select select "7395"
click at [29, 90] on icon at bounding box center [32, 88] width 11 height 13
